Goal: Find specific page/section: Find specific page/section

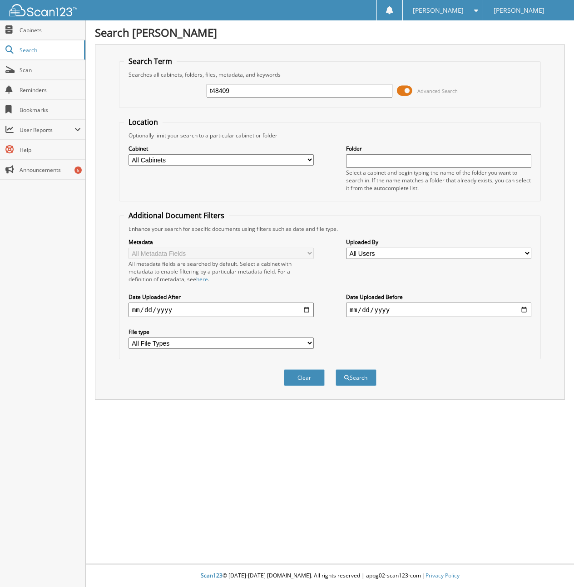
type input "t48409"
click at [336, 370] on button "Search" at bounding box center [356, 378] width 41 height 17
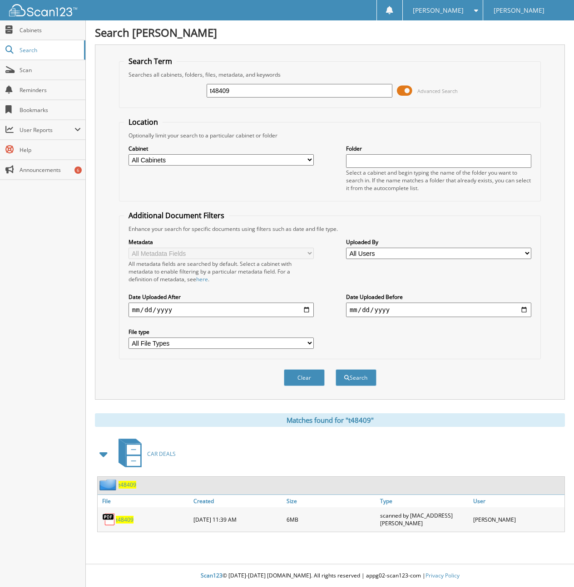
click at [120, 516] on span "t48409" at bounding box center [125, 520] width 18 height 8
